Goal: Information Seeking & Learning: Understand process/instructions

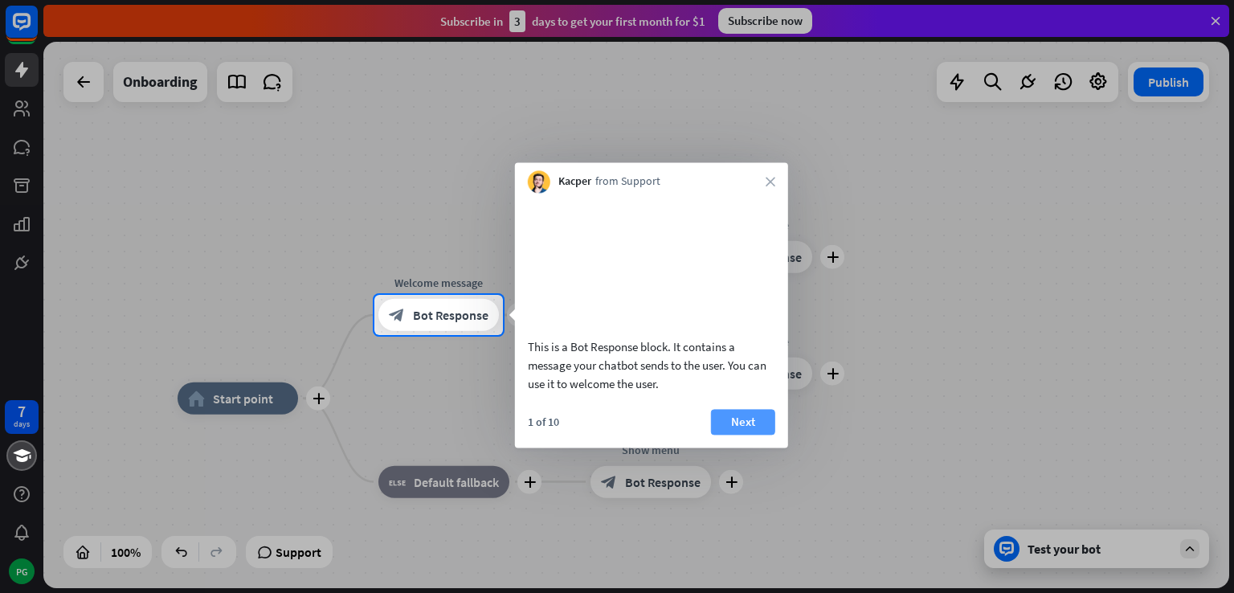
click at [730, 435] on button "Next" at bounding box center [743, 422] width 64 height 26
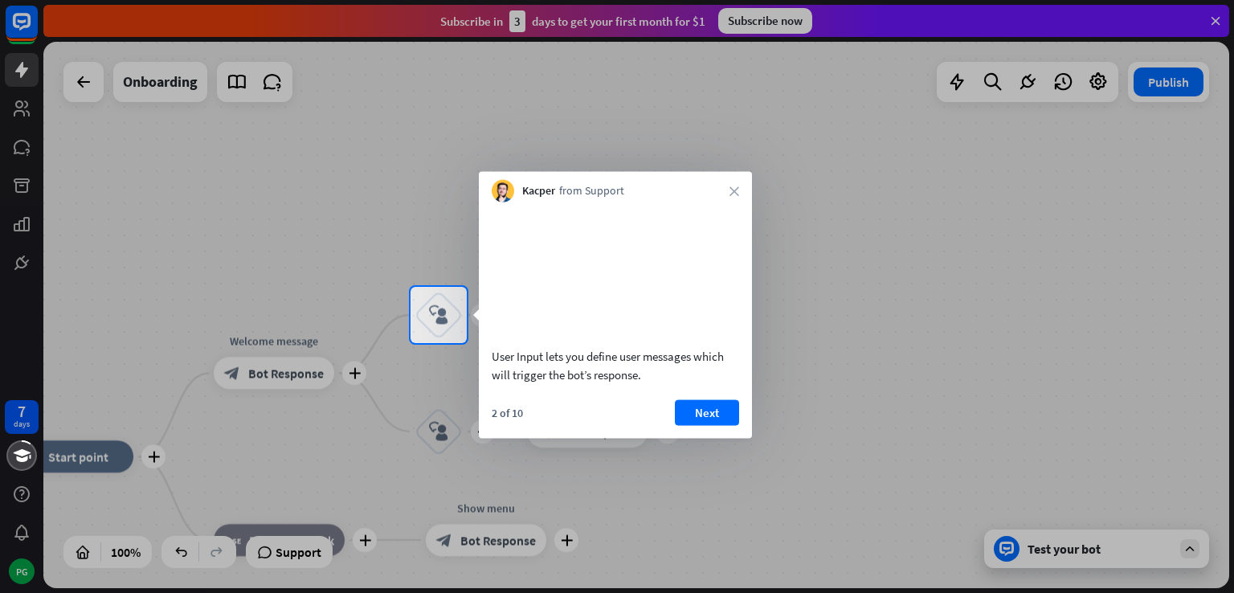
click at [722, 418] on div "User Input lets you define user messages which will trigger the bot’s response.…" at bounding box center [615, 320] width 273 height 236
click at [720, 425] on button "Next" at bounding box center [707, 412] width 64 height 26
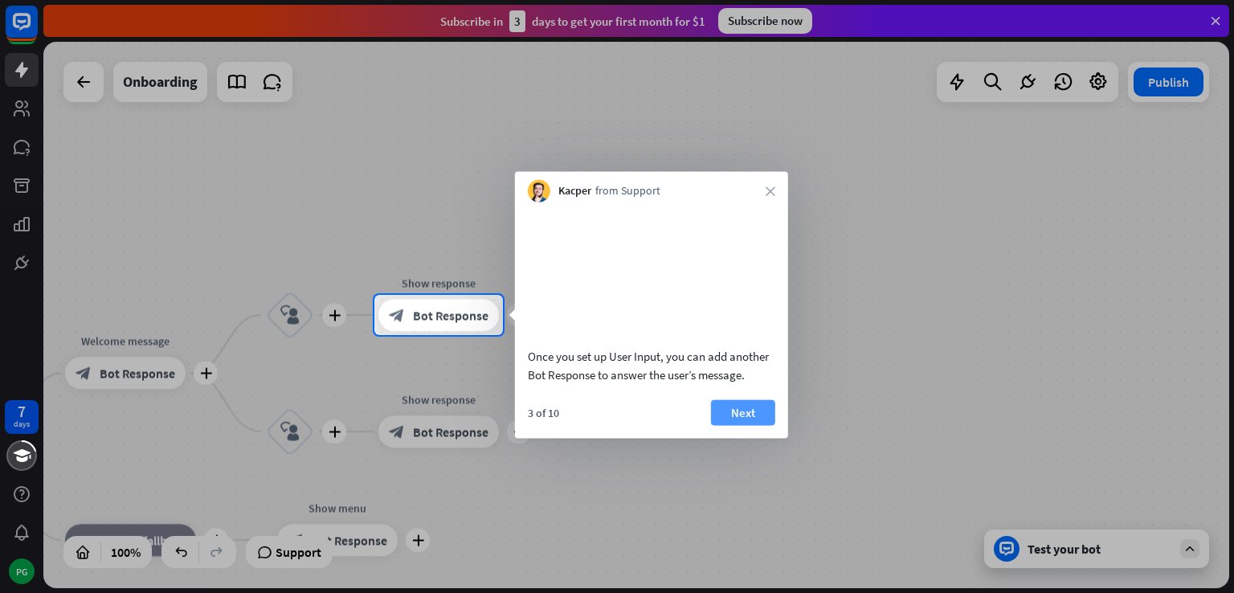
click at [750, 425] on button "Next" at bounding box center [743, 412] width 64 height 26
click at [750, 432] on div "plus home_2 Start point plus Welcome message block_bot_response Bot Response pl…" at bounding box center [636, 315] width 1186 height 546
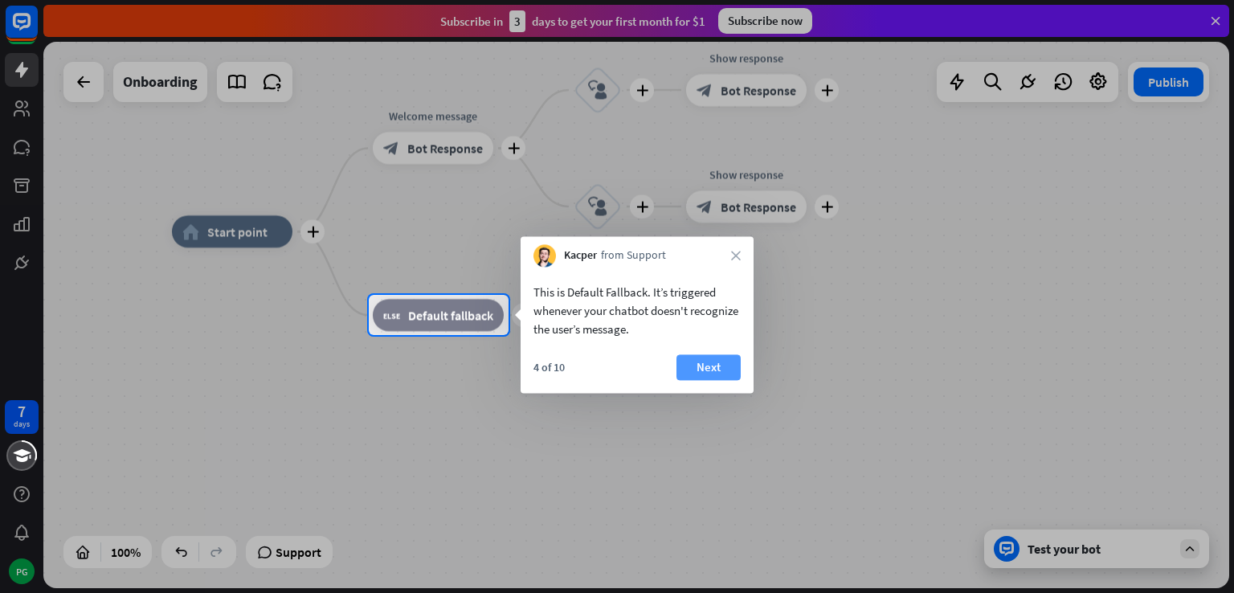
click at [724, 379] on button "Next" at bounding box center [708, 367] width 64 height 26
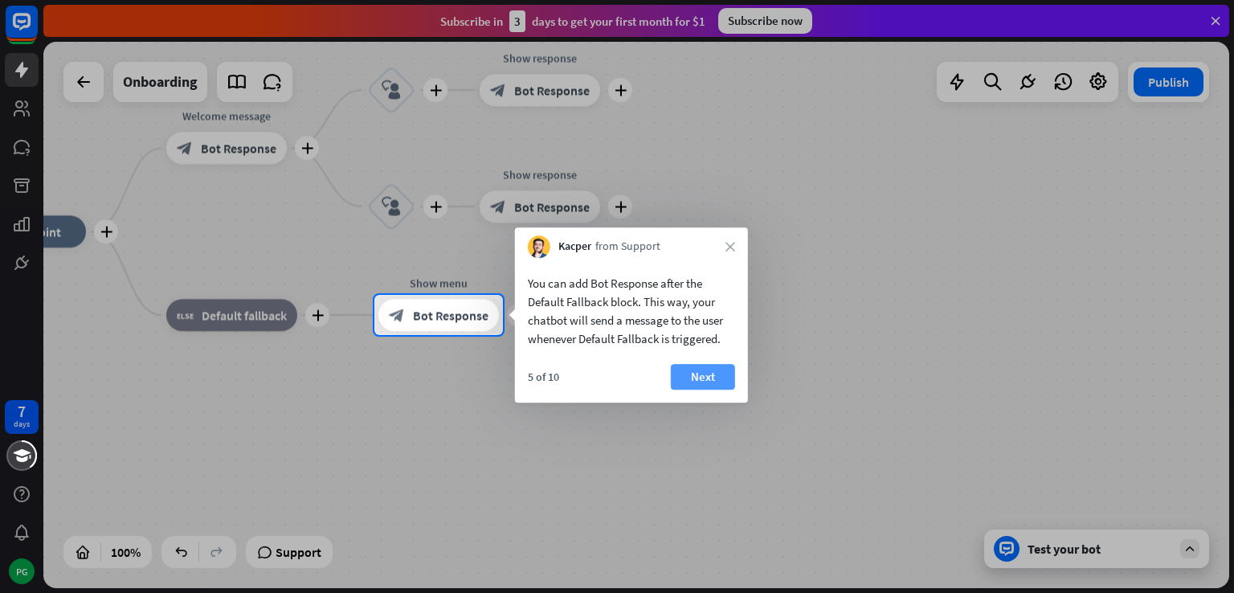
click at [714, 383] on button "Next" at bounding box center [703, 377] width 64 height 26
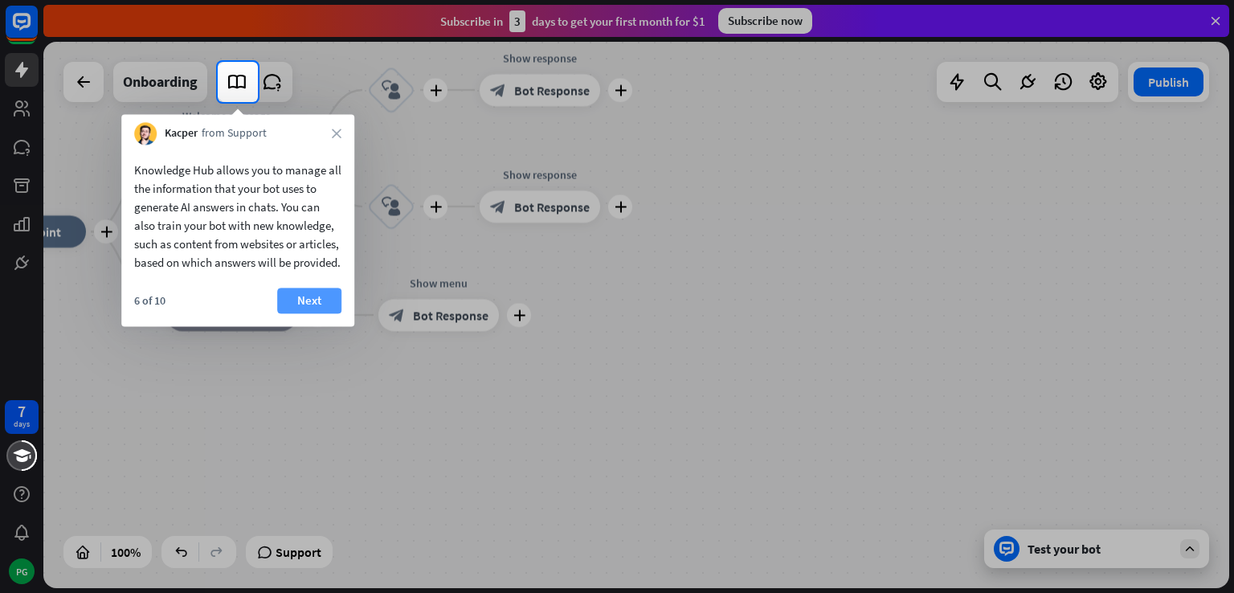
click at [281, 313] on button "Next" at bounding box center [309, 301] width 64 height 26
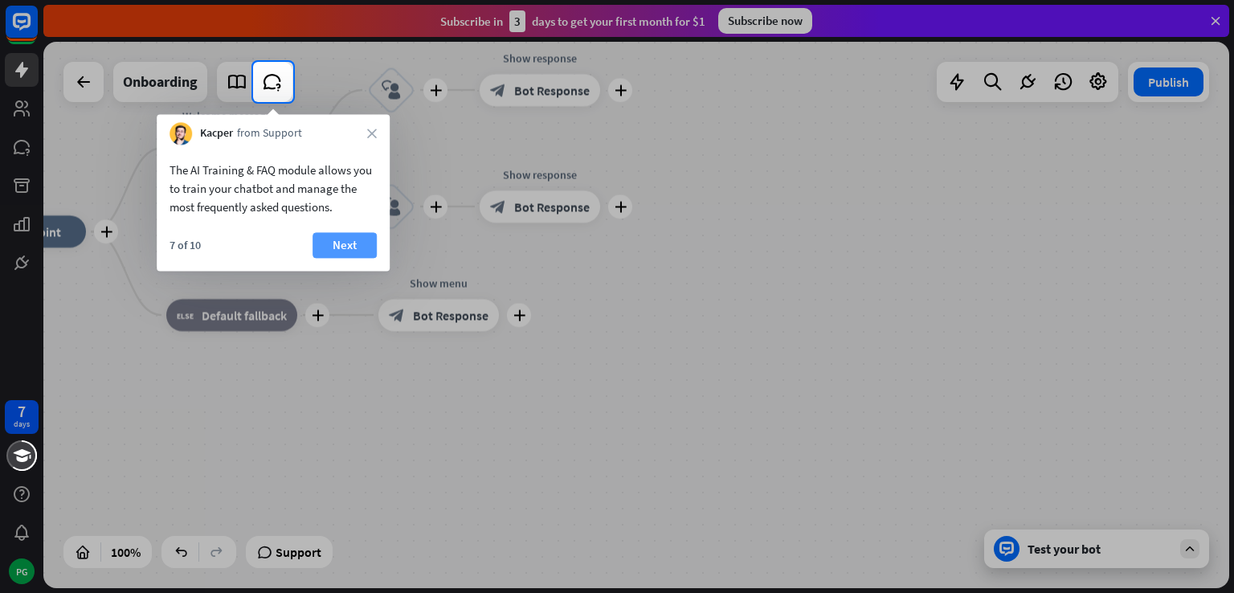
click at [353, 258] on div "7 of 10 Next" at bounding box center [273, 251] width 233 height 39
click at [358, 251] on button "Next" at bounding box center [345, 245] width 64 height 26
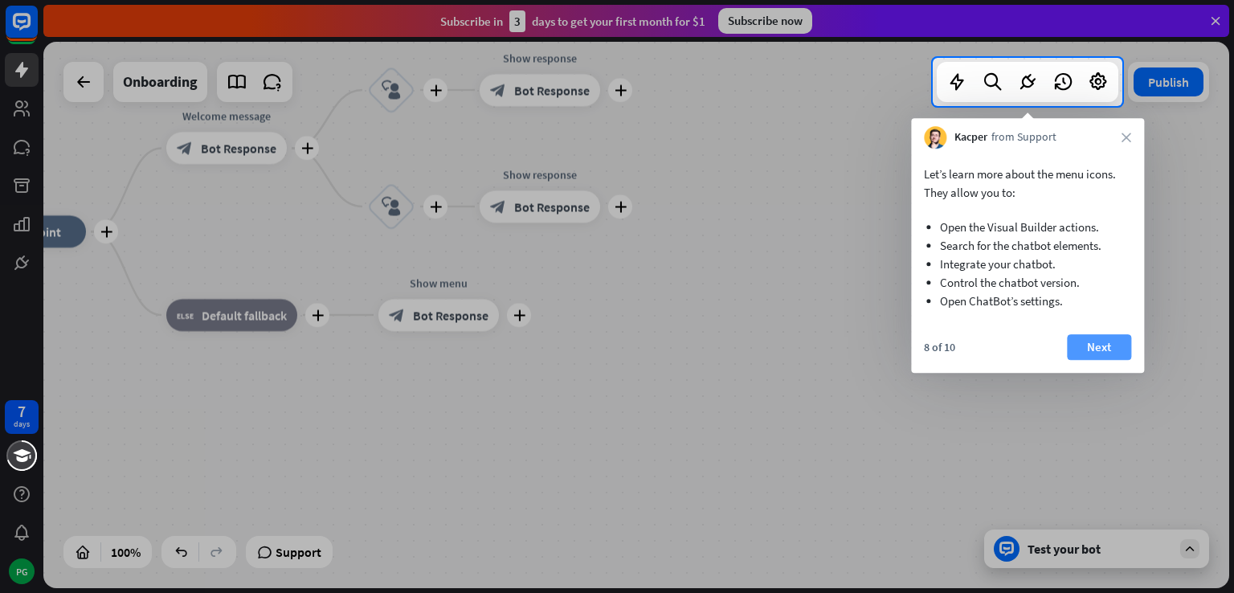
click at [1101, 358] on button "Next" at bounding box center [1099, 347] width 64 height 26
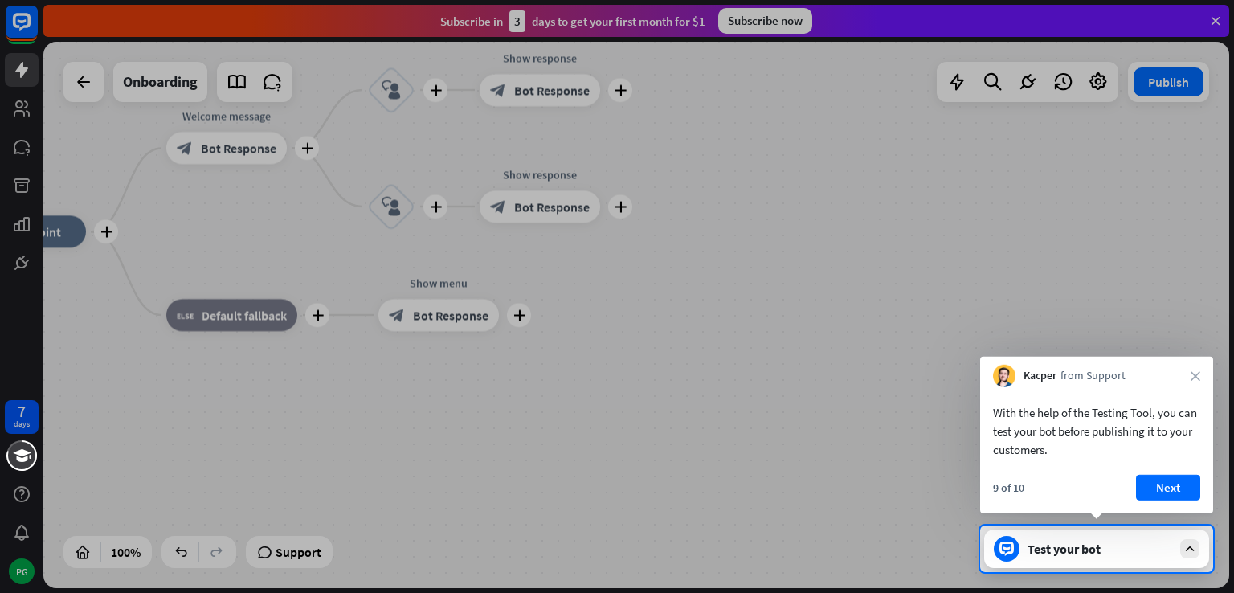
click at [1174, 472] on div "With the help of the Testing Tool, you can test your bot before publishing it t…" at bounding box center [1096, 450] width 233 height 126
click at [1174, 479] on button "Next" at bounding box center [1168, 488] width 64 height 26
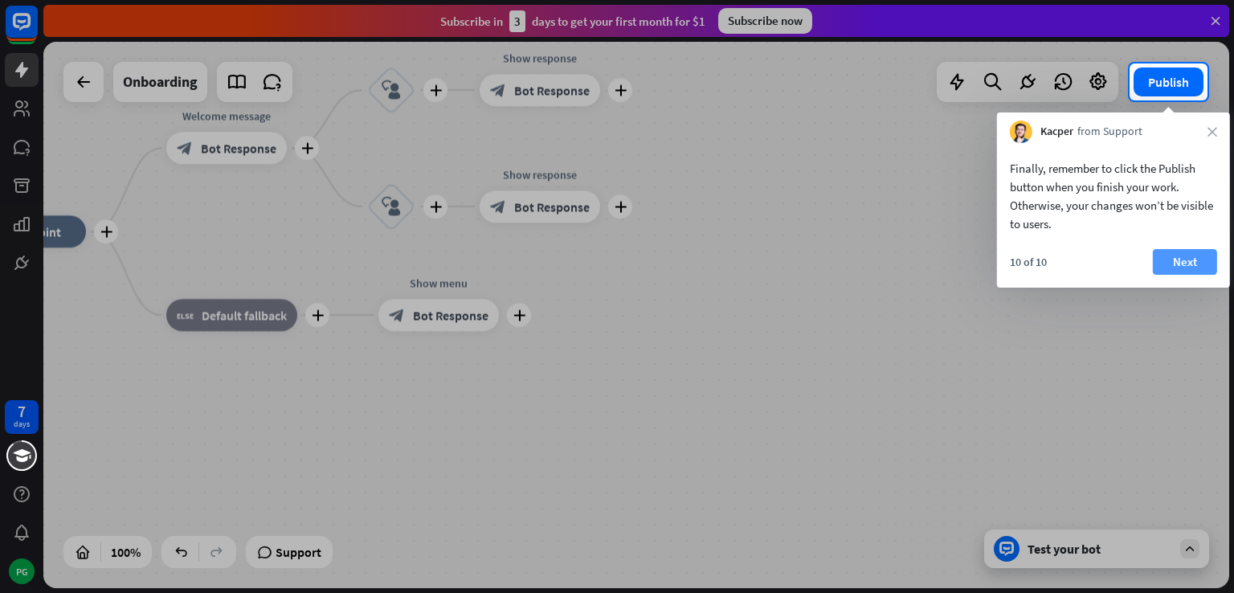
click at [1205, 261] on button "Next" at bounding box center [1185, 262] width 64 height 26
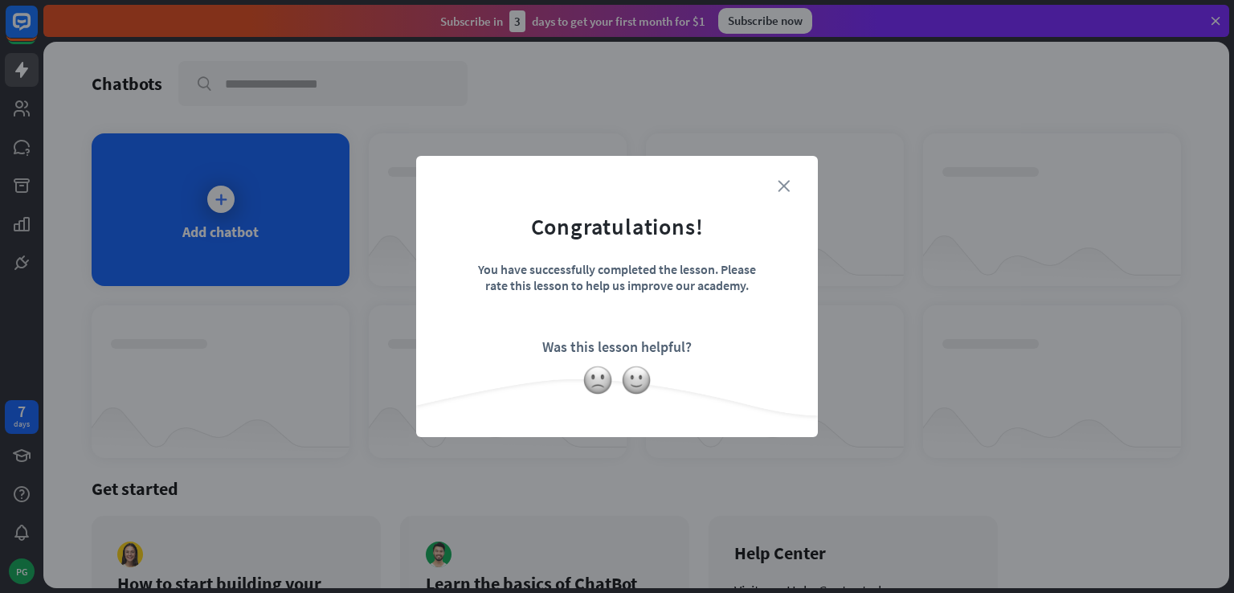
click at [779, 187] on icon "close" at bounding box center [784, 186] width 12 height 12
